Goal: Check status: Check status

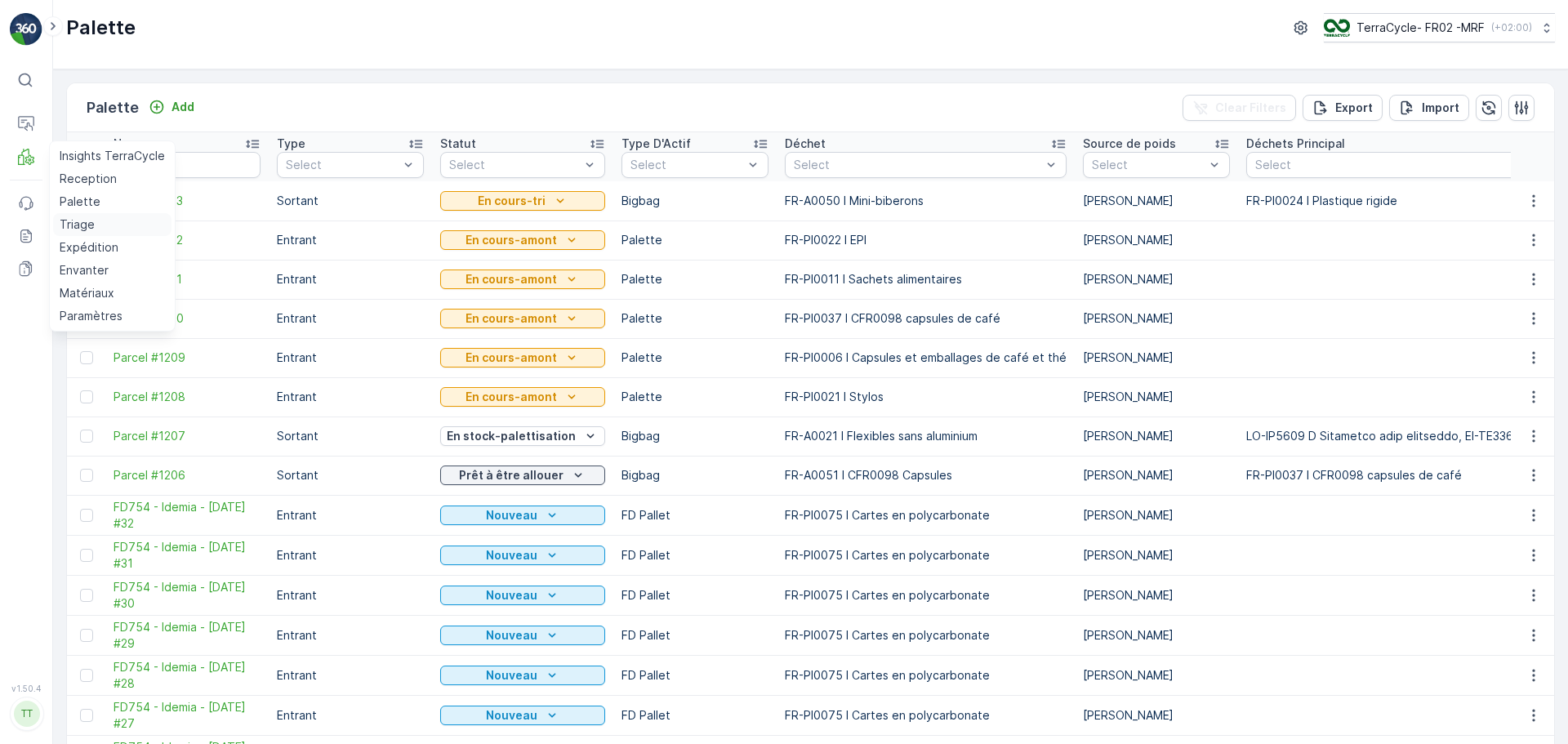
click at [84, 221] on p "Triage" at bounding box center [77, 225] width 35 height 16
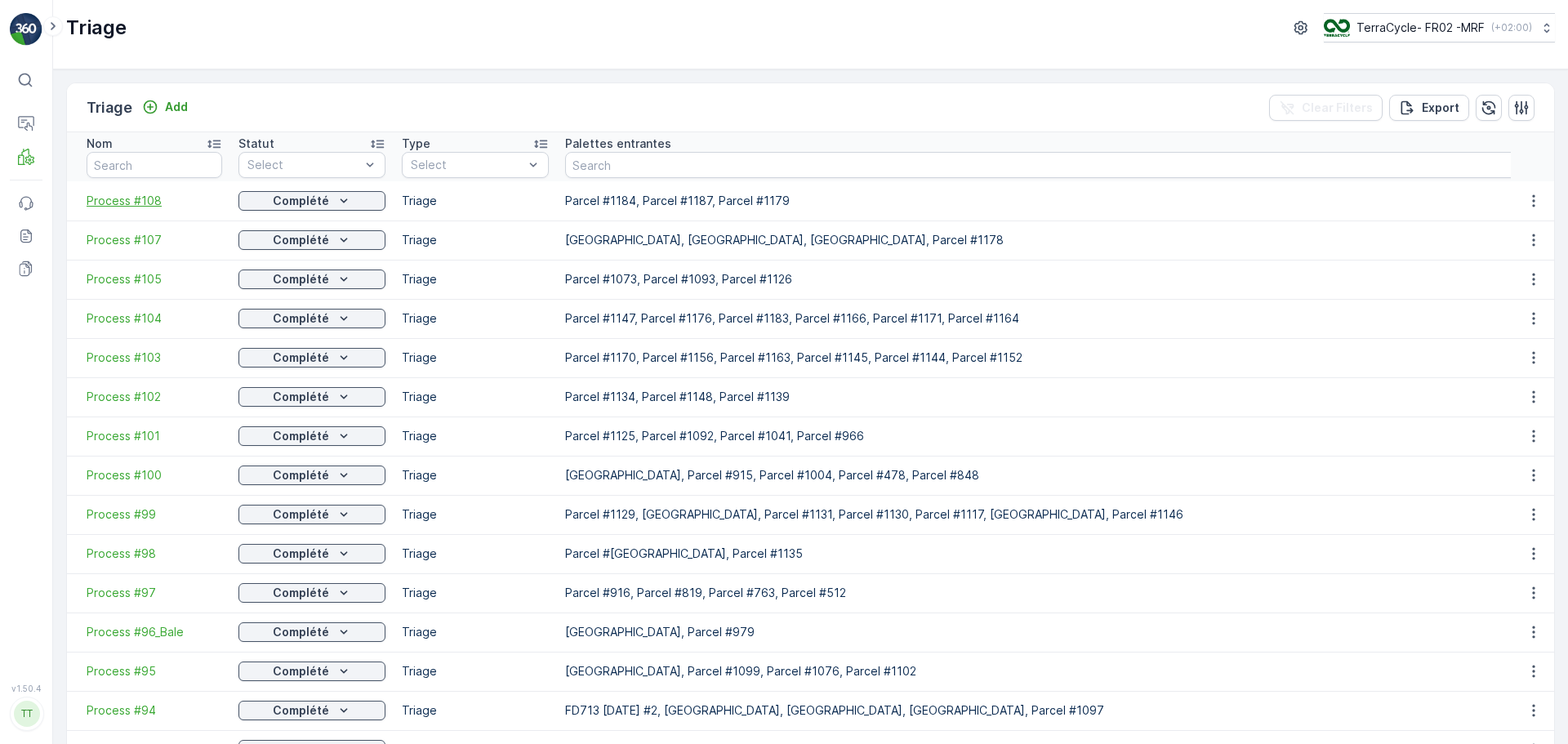
click at [126, 198] on span "Process #108" at bounding box center [154, 201] width 135 height 16
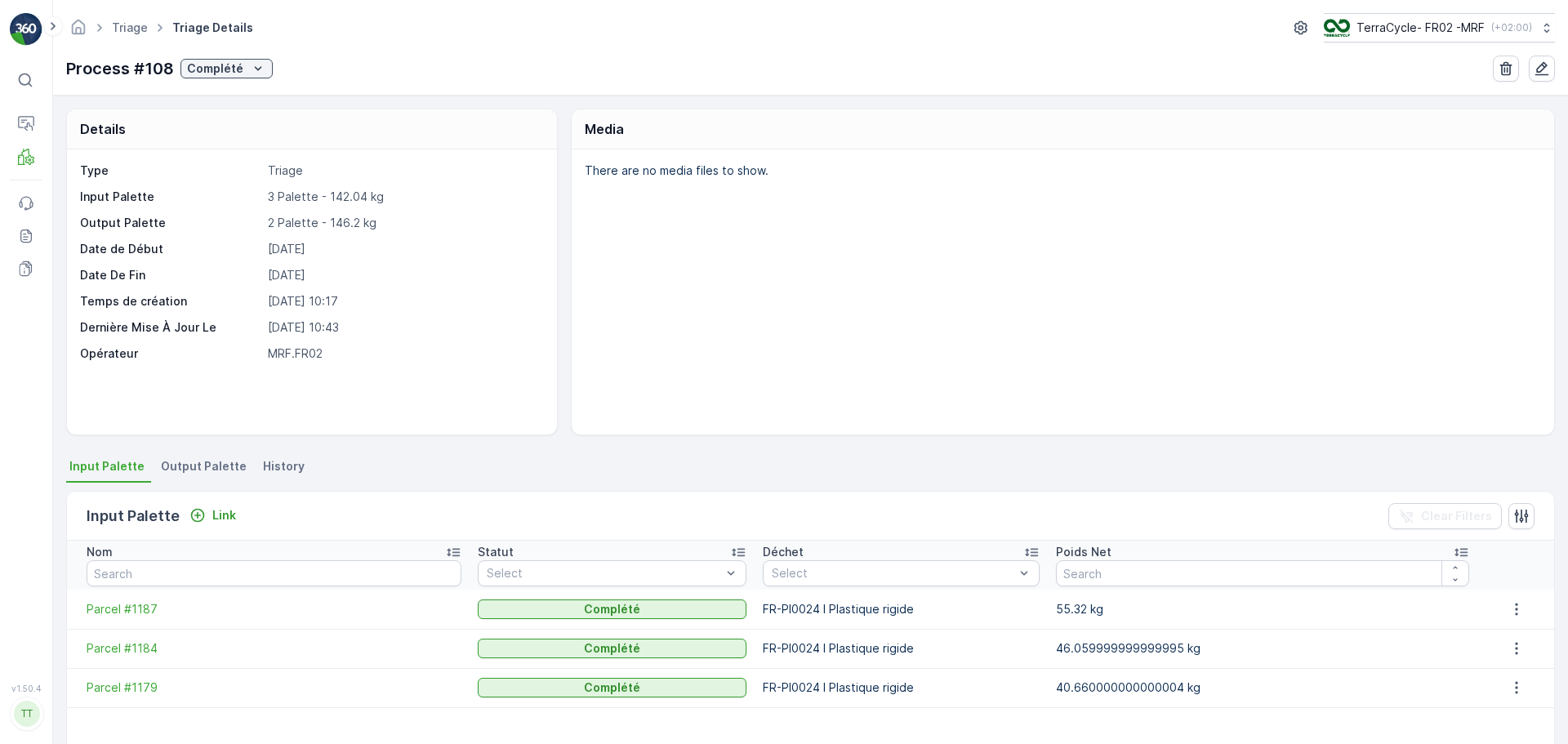
click at [212, 468] on span "Output Palette" at bounding box center [204, 466] width 86 height 16
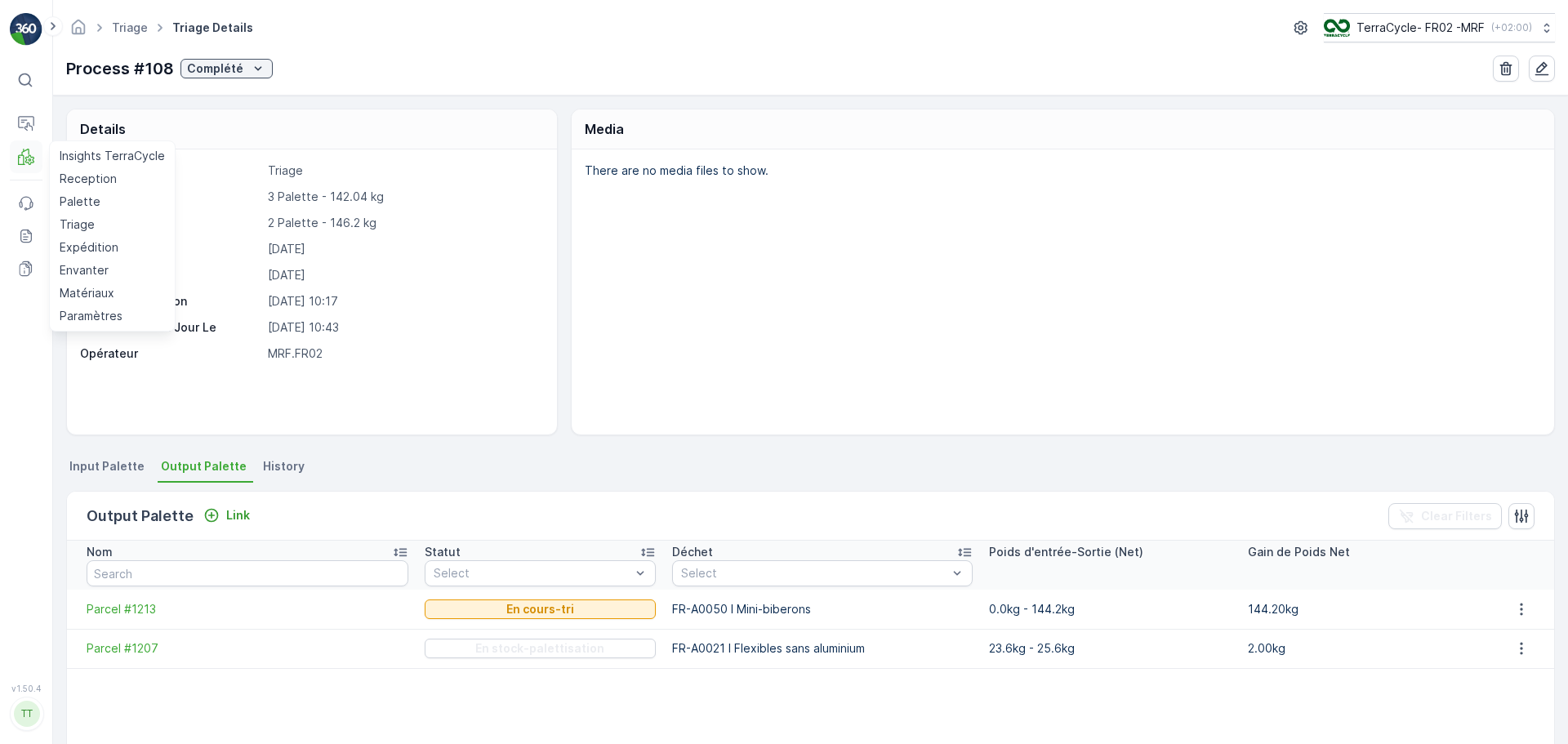
click at [25, 162] on icon at bounding box center [26, 156] width 16 height 16
click at [90, 211] on link "Palette" at bounding box center [111, 201] width 118 height 23
